Goal: Find specific page/section: Find specific page/section

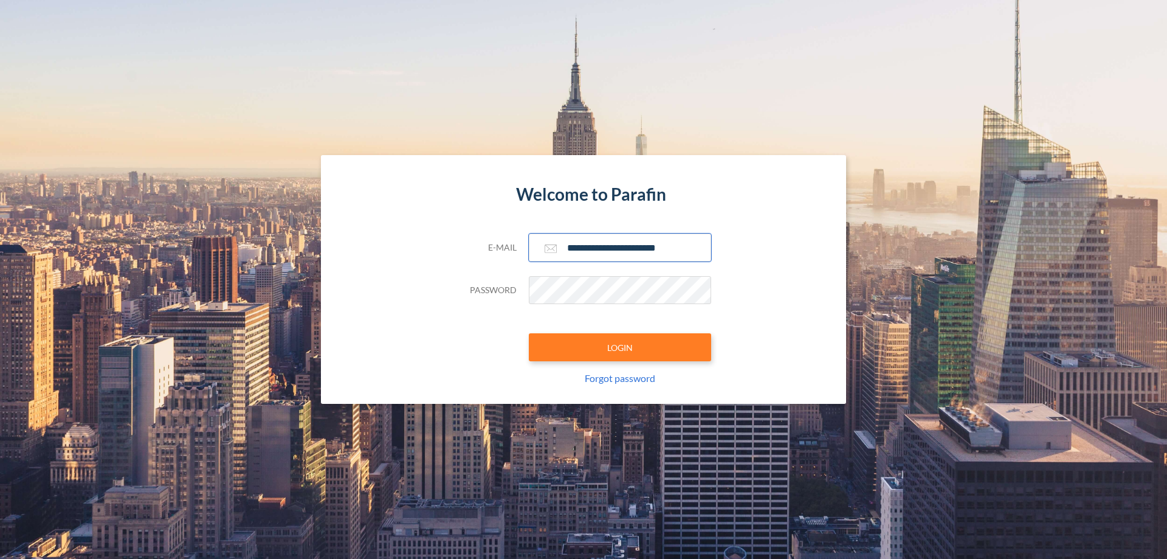
type input "**********"
click at [620, 347] on button "LOGIN" at bounding box center [620, 347] width 182 height 28
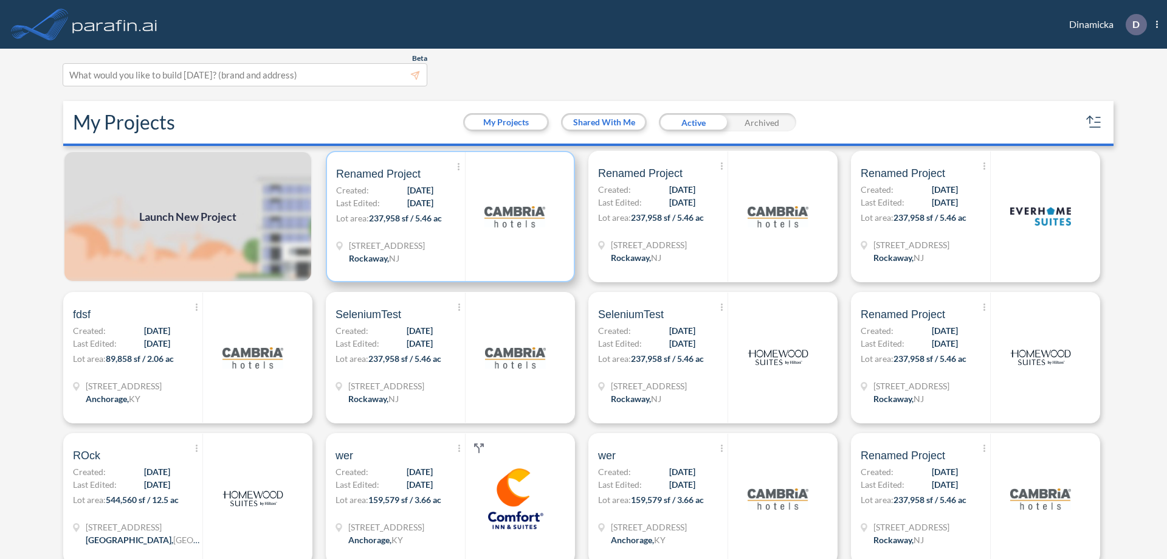
scroll to position [3, 0]
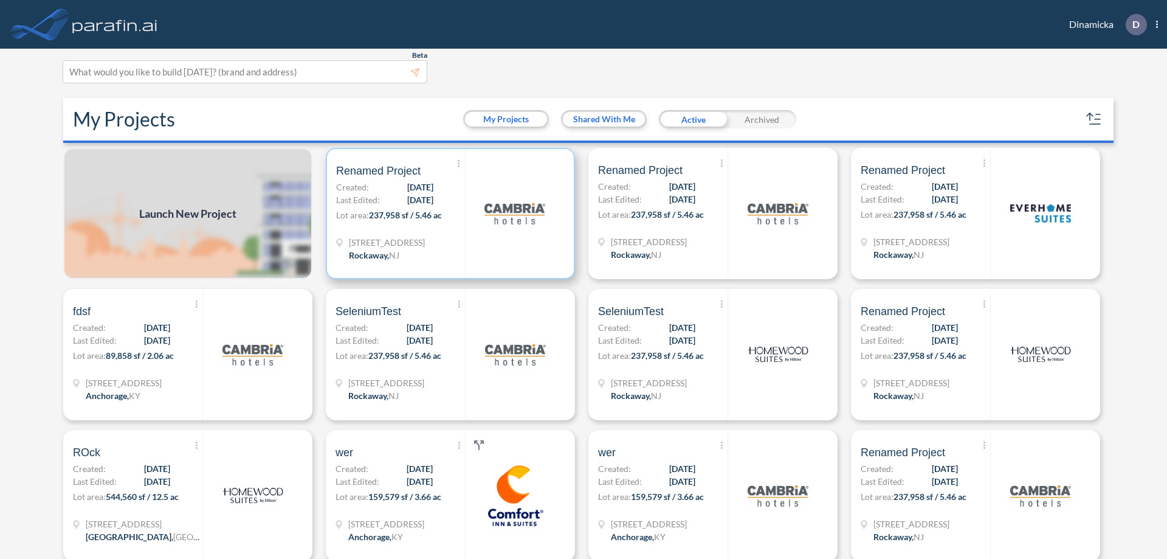
click at [448, 213] on p "Lot area: 237,958 sf / 5.46 ac" at bounding box center [400, 217] width 129 height 18
